Goal: Task Accomplishment & Management: Manage account settings

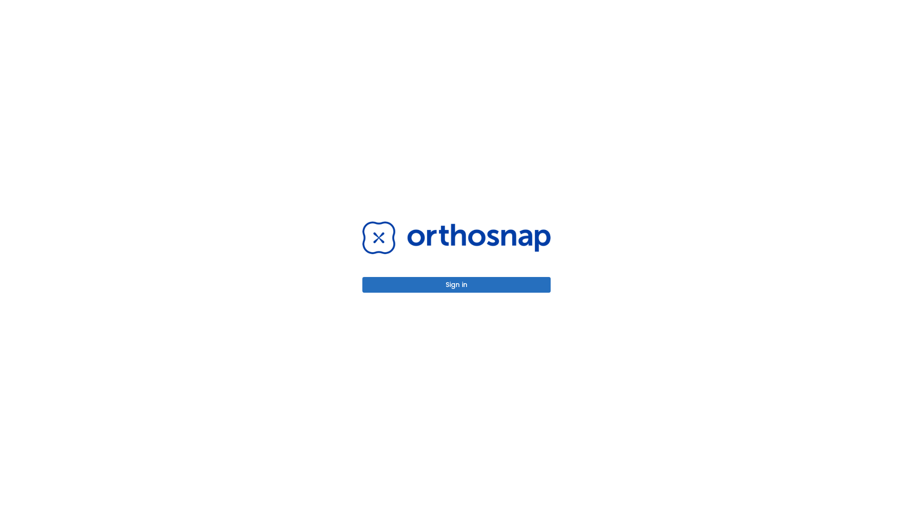
click at [457, 284] on button "Sign in" at bounding box center [456, 285] width 188 height 16
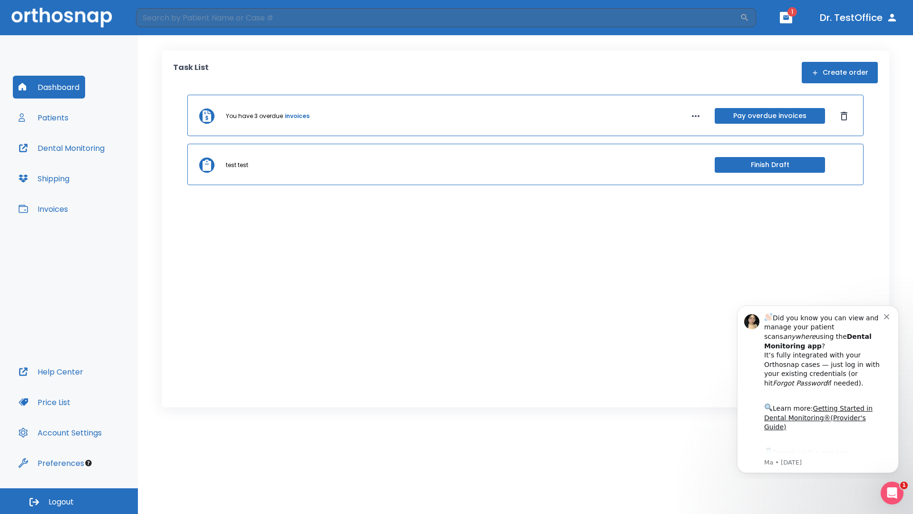
click at [69, 501] on span "Logout" at bounding box center [61, 501] width 25 height 10
